Goal: Task Accomplishment & Management: Manage account settings

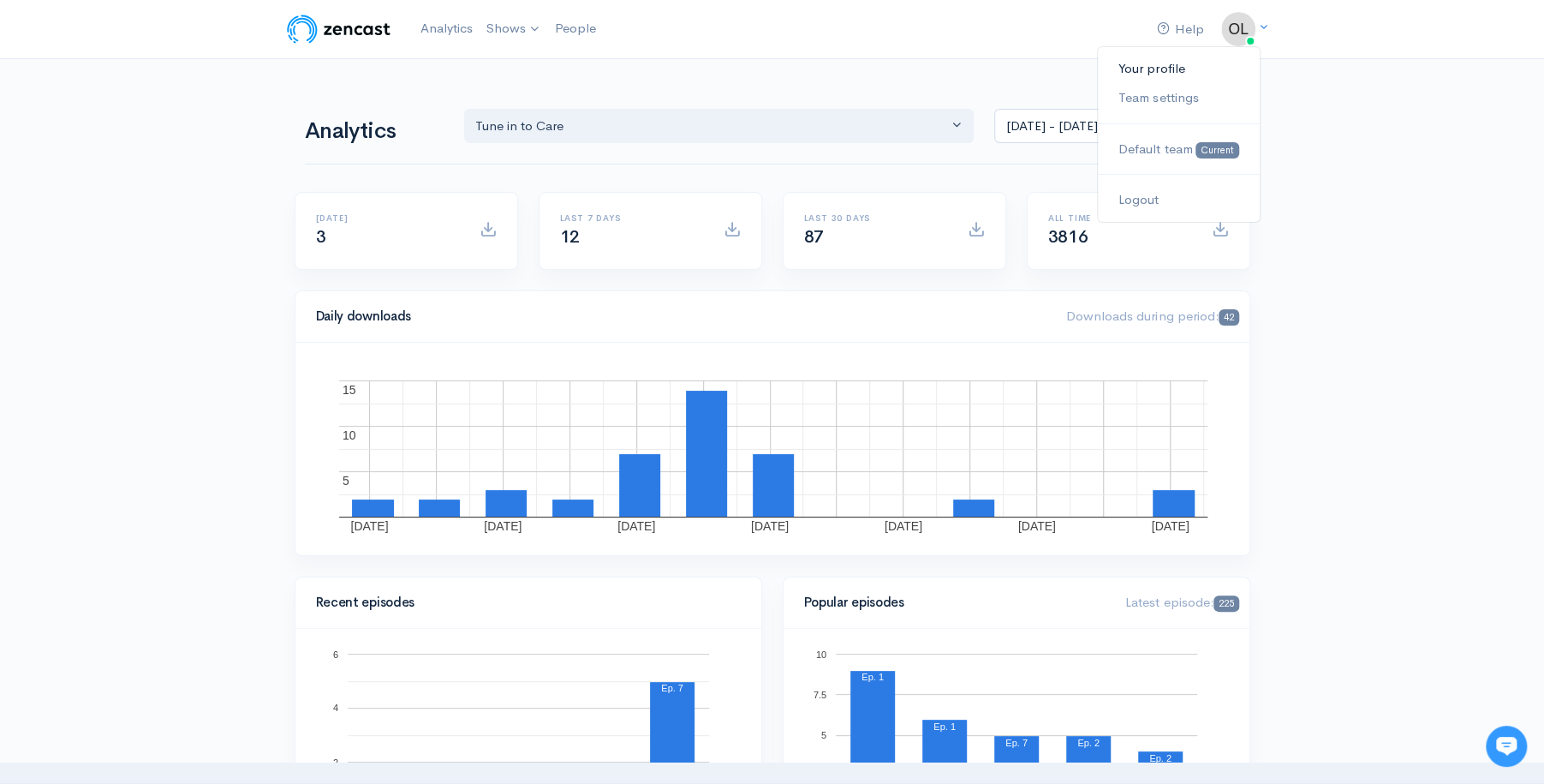
click at [1208, 68] on link "Your profile" at bounding box center [1178, 68] width 161 height 30
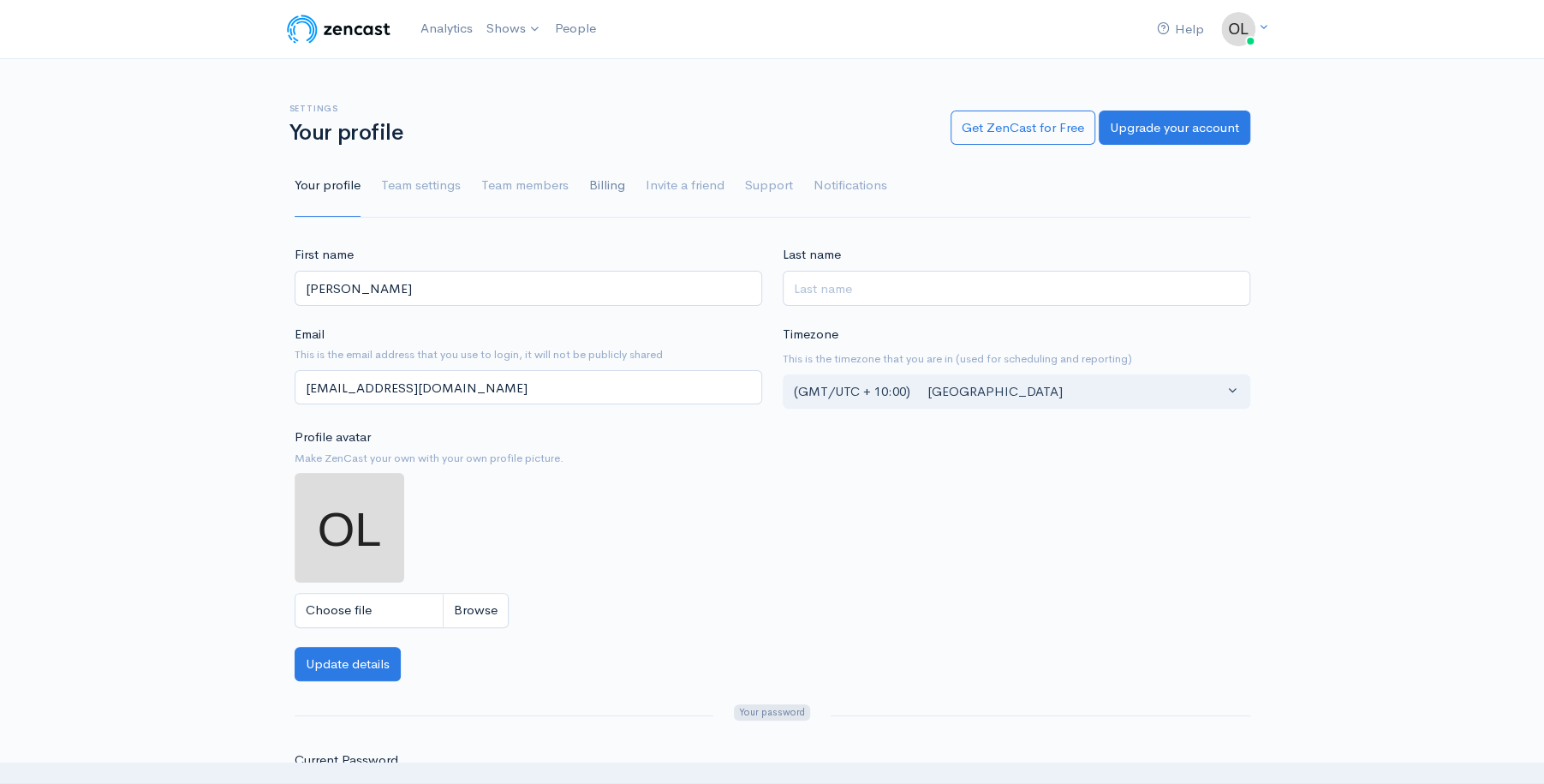
click at [590, 181] on link "Billing" at bounding box center [608, 185] width 36 height 61
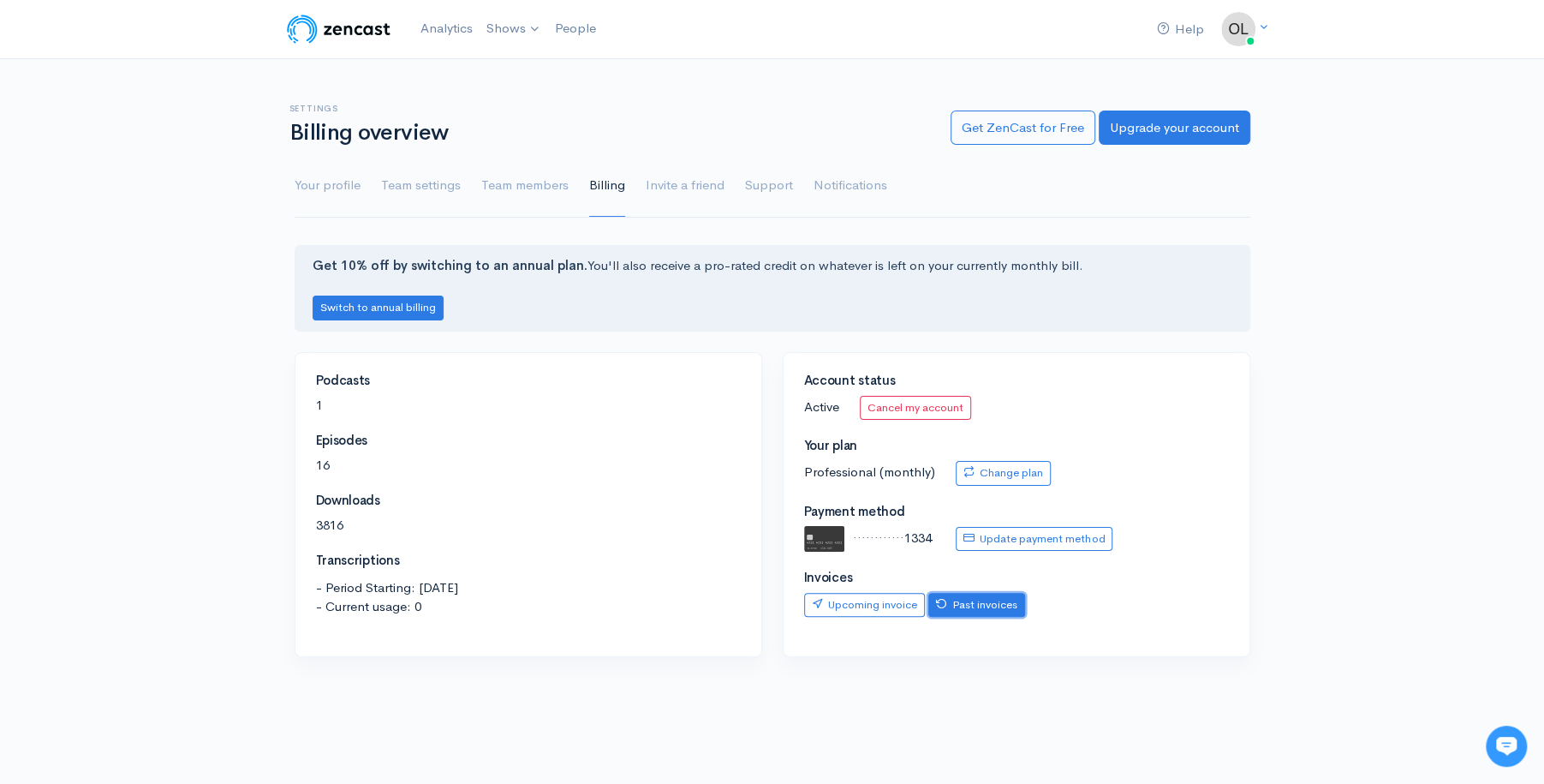
click at [973, 594] on link "Past invoices" at bounding box center [977, 605] width 97 height 25
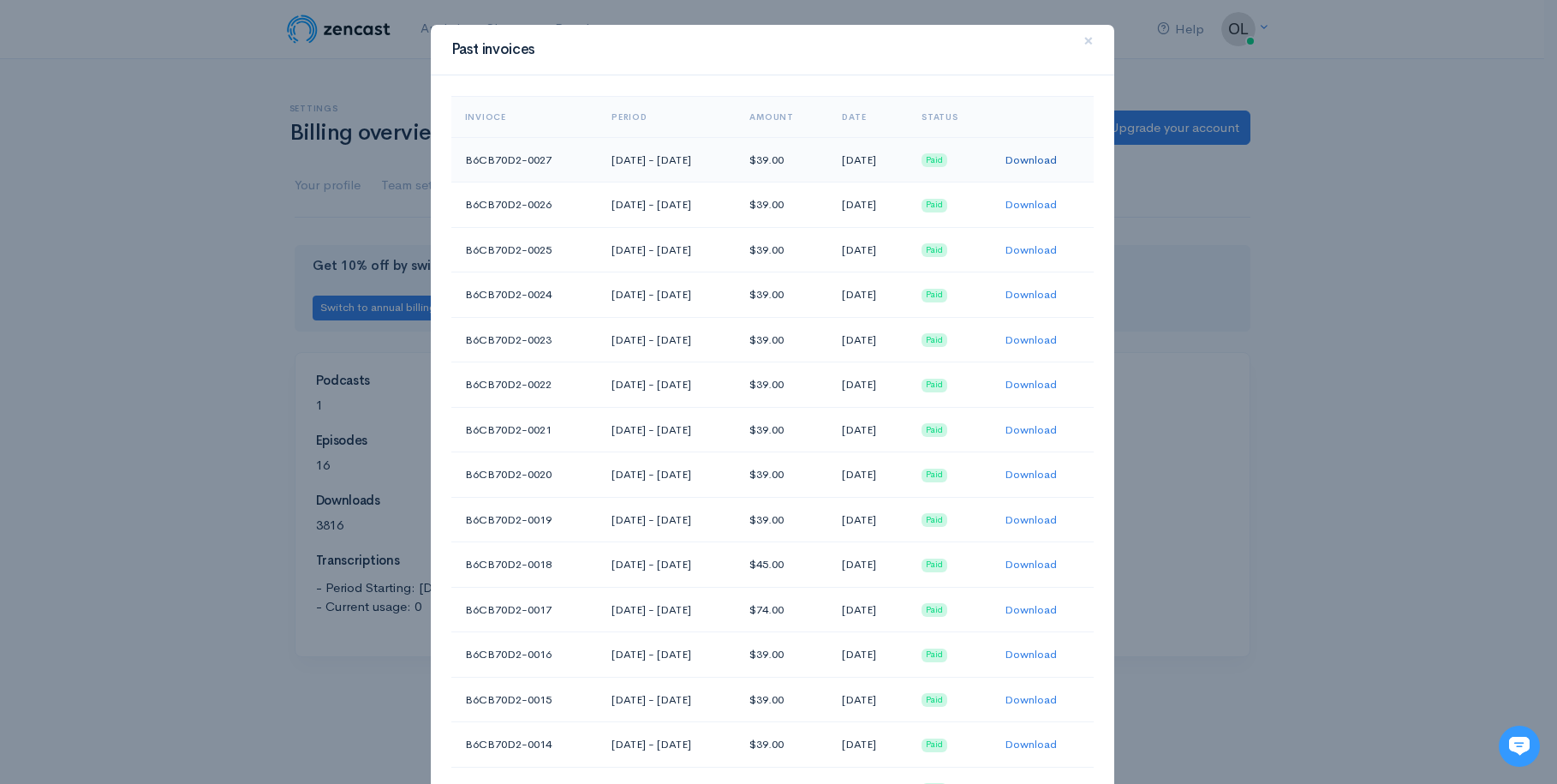
click at [1031, 156] on link "Download" at bounding box center [1031, 159] width 52 height 15
drag, startPoint x: 250, startPoint y: 88, endPoint x: 236, endPoint y: 87, distance: 14.0
click at [248, 89] on div "Past invoices × Invioce Period Amount Date Status B6CB70D2-0027 Aug 8, 2025 - S…" at bounding box center [778, 392] width 1557 height 784
